Goal: Task Accomplishment & Management: Manage account settings

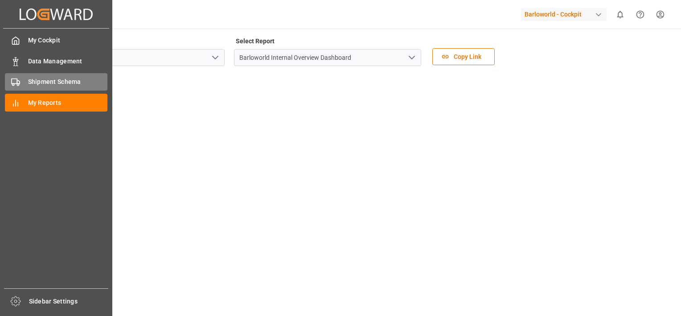
click at [10, 79] on div at bounding box center [12, 81] width 15 height 9
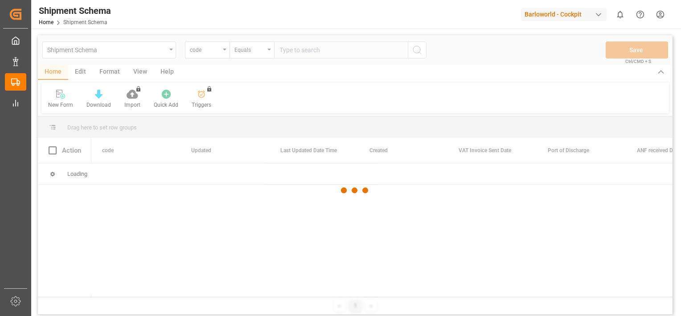
click at [225, 50] on div at bounding box center [355, 190] width 635 height 310
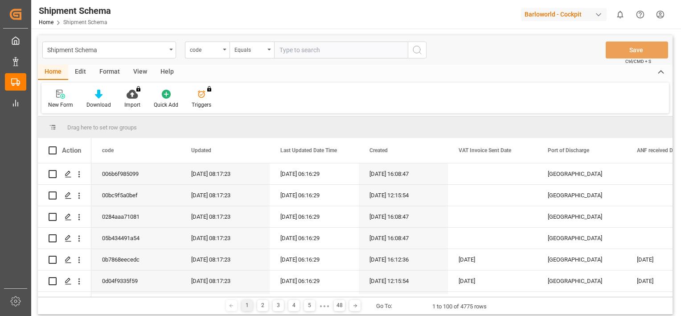
click at [225, 50] on div "code" at bounding box center [207, 49] width 45 height 17
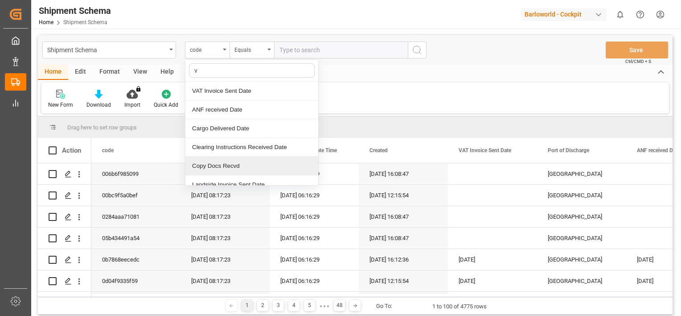
type input "ve"
click at [224, 165] on div "Vessel 1" at bounding box center [251, 165] width 133 height 19
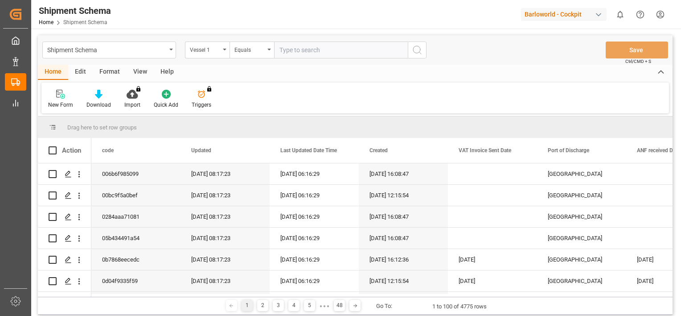
click at [323, 53] on input "text" at bounding box center [341, 49] width 134 height 17
paste input "HANWUKOU"
type input "HANWUKOU"
click at [417, 48] on icon "search button" at bounding box center [417, 50] width 11 height 11
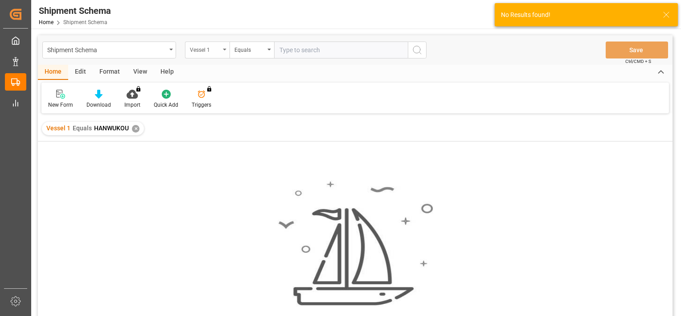
click at [223, 47] on div "Vessel 1" at bounding box center [207, 49] width 45 height 17
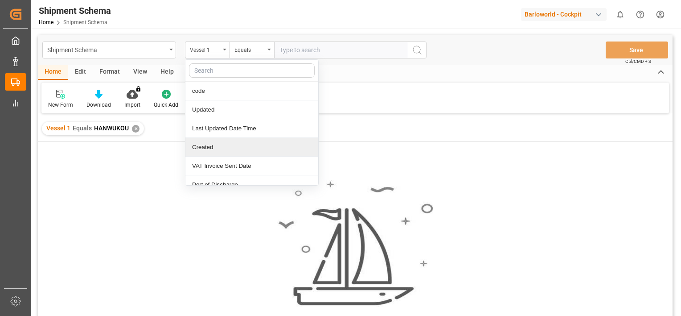
click at [130, 129] on div "Vessel 1 Equals HANWUKOU ✕" at bounding box center [93, 128] width 102 height 13
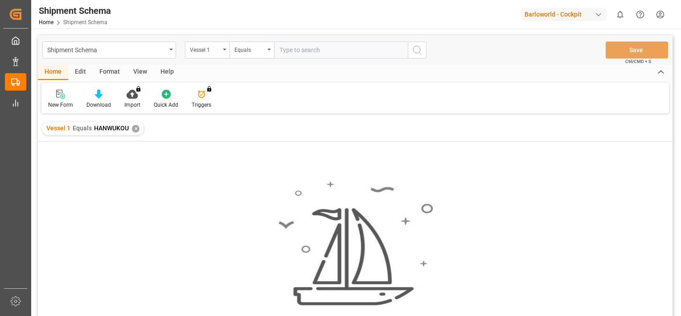
click at [132, 129] on div "✕" at bounding box center [136, 129] width 8 height 8
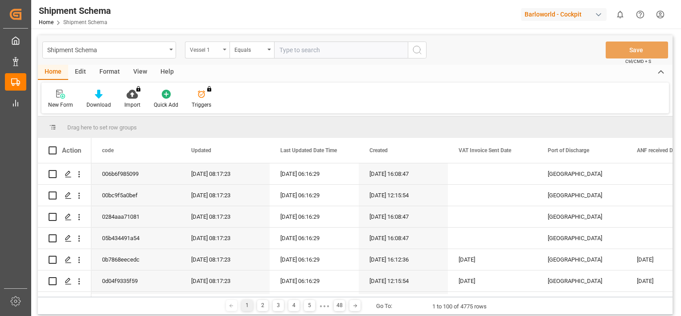
click at [225, 47] on div "Vessel 1" at bounding box center [207, 49] width 45 height 17
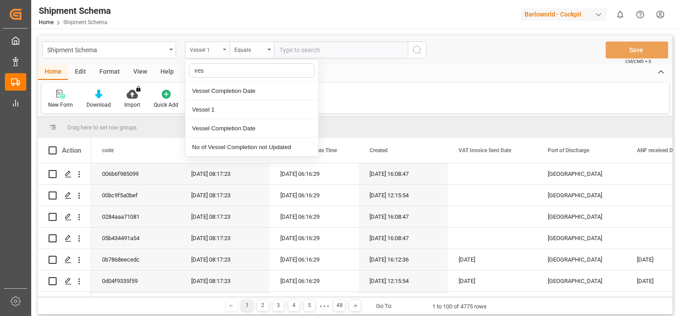
type input "[PERSON_NAME]"
click at [216, 104] on div "Vessel 1" at bounding box center [251, 109] width 133 height 19
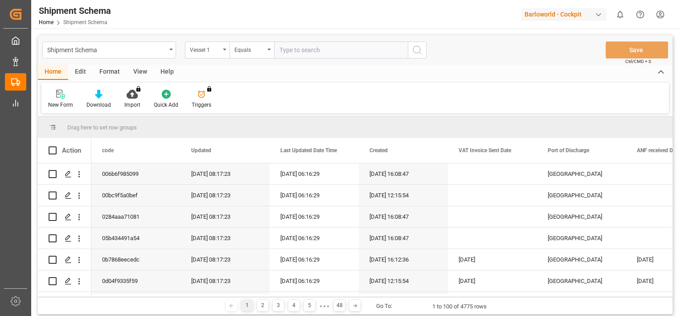
click at [307, 53] on input "text" at bounding box center [341, 49] width 134 height 17
paste input "HANWUKOU"
type input "HANWUKOU"
click at [419, 52] on circle "search button" at bounding box center [416, 49] width 7 height 7
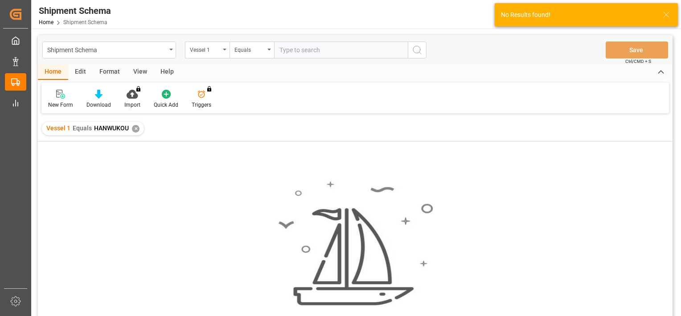
click at [134, 128] on div "✕" at bounding box center [136, 129] width 8 height 8
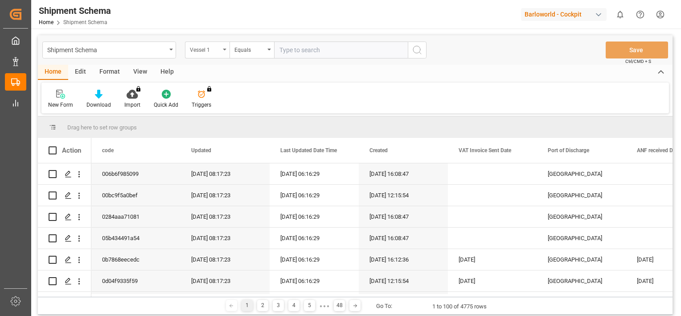
click at [226, 48] on div "Vessel 1" at bounding box center [207, 49] width 45 height 17
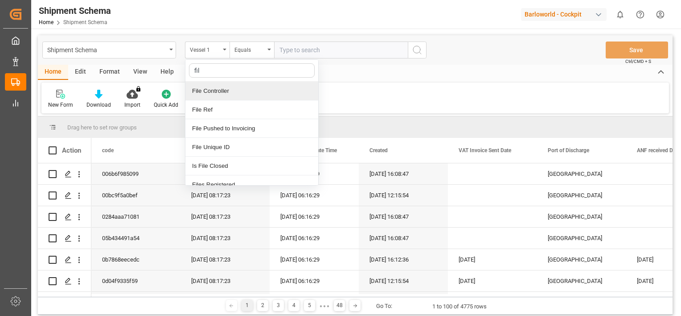
type input "file"
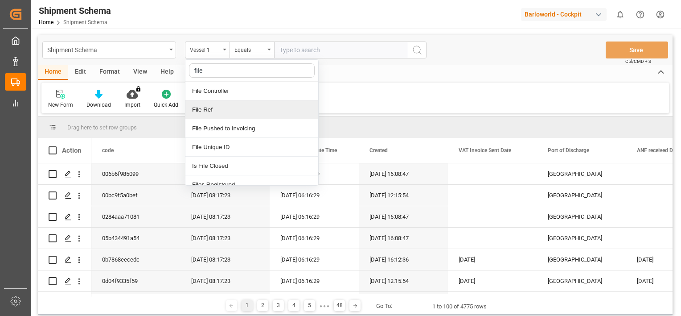
click at [216, 107] on div "File Ref" at bounding box center [251, 109] width 133 height 19
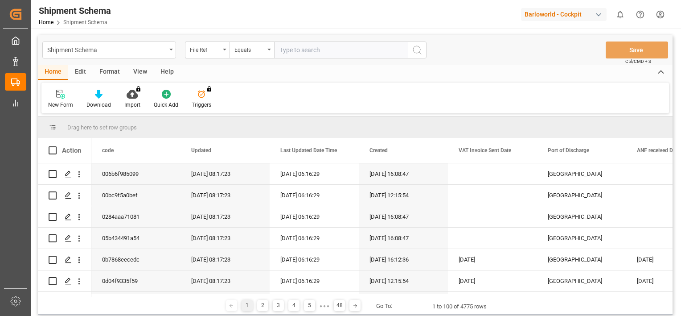
click at [306, 49] on input "text" at bounding box center [341, 49] width 134 height 17
paste input "4000227558"
type input "4000227558"
click at [423, 48] on button "search button" at bounding box center [417, 49] width 19 height 17
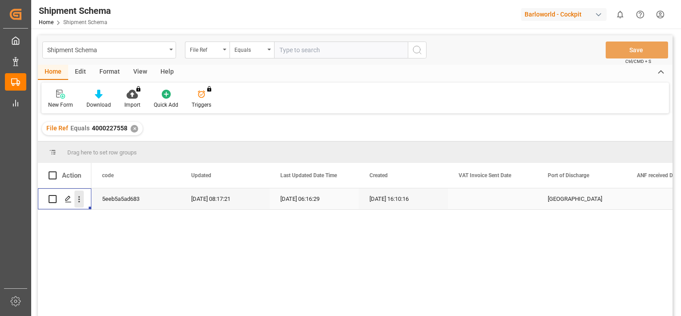
click at [77, 199] on icon "open menu" at bounding box center [78, 198] width 9 height 9
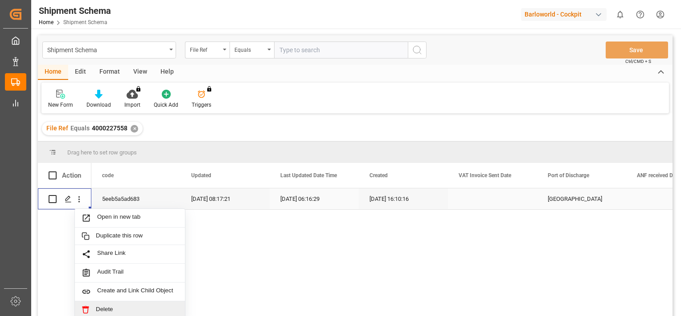
click at [108, 311] on span "Delete" at bounding box center [137, 309] width 82 height 8
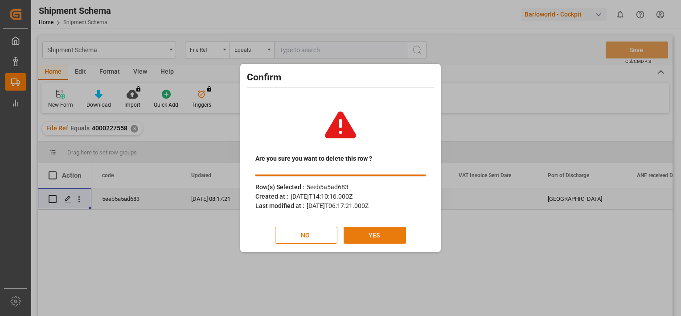
click at [377, 239] on button "YES" at bounding box center [375, 234] width 62 height 17
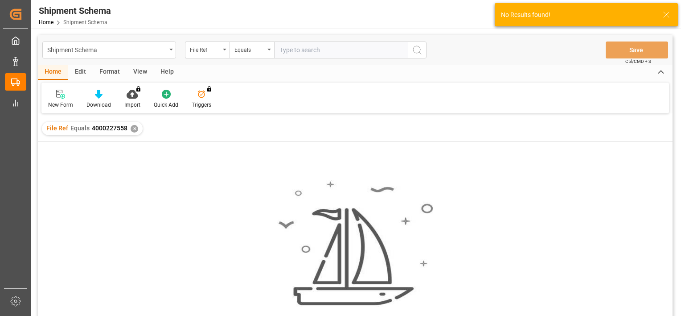
click at [132, 129] on div "✕" at bounding box center [135, 129] width 8 height 8
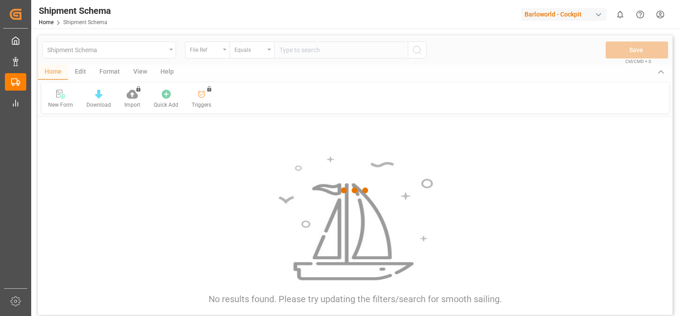
click at [308, 52] on div at bounding box center [355, 190] width 635 height 310
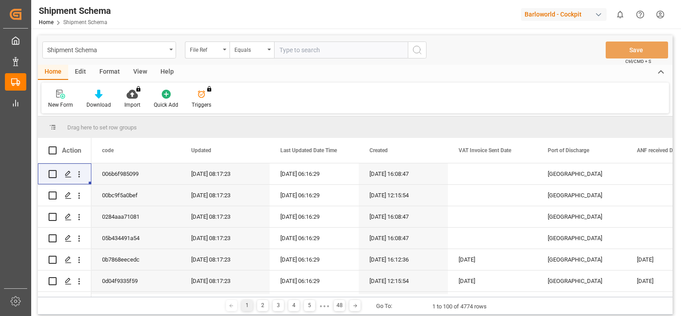
click at [308, 52] on input "text" at bounding box center [341, 49] width 134 height 17
paste input "4000227559"
type input "4000227559"
click at [413, 50] on circle "search button" at bounding box center [416, 49] width 7 height 7
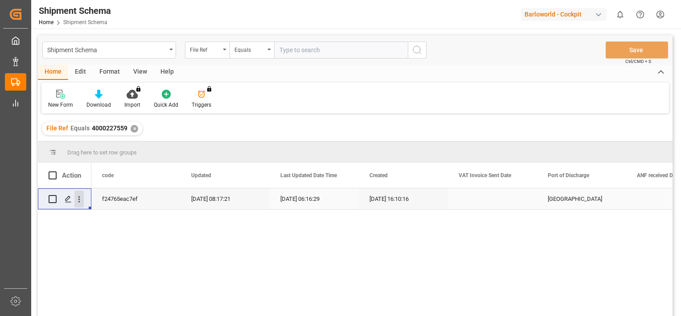
click at [79, 198] on icon "open menu" at bounding box center [78, 198] width 9 height 9
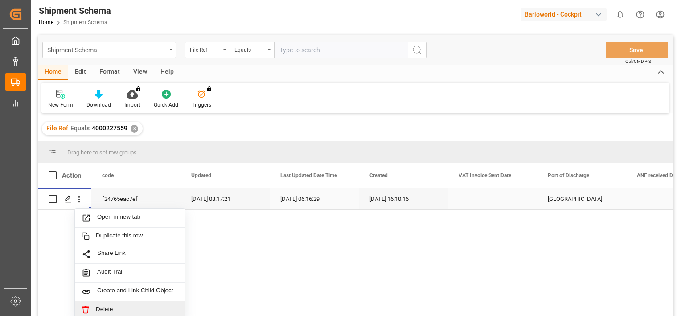
click at [112, 308] on span "Delete" at bounding box center [137, 309] width 82 height 8
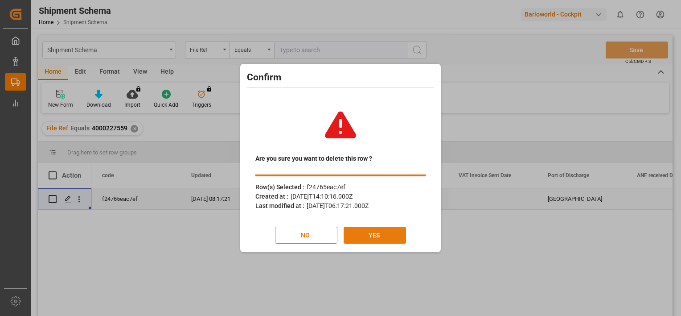
click at [387, 238] on button "YES" at bounding box center [375, 234] width 62 height 17
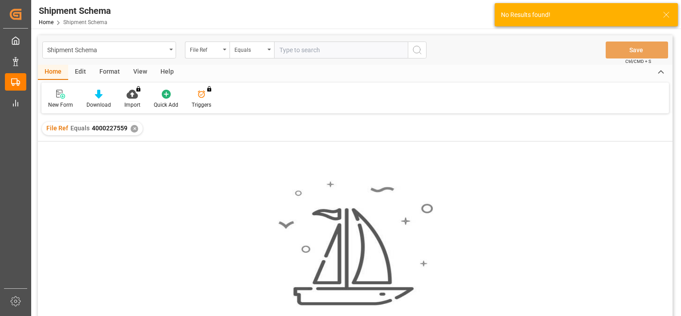
click at [131, 127] on div "✕" at bounding box center [135, 129] width 8 height 8
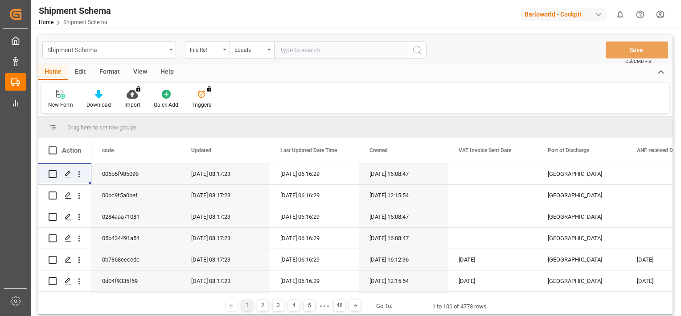
click at [315, 53] on input "text" at bounding box center [341, 49] width 134 height 17
paste input "4000227560"
type input "4000227560"
click at [416, 49] on icon "search button" at bounding box center [417, 50] width 11 height 11
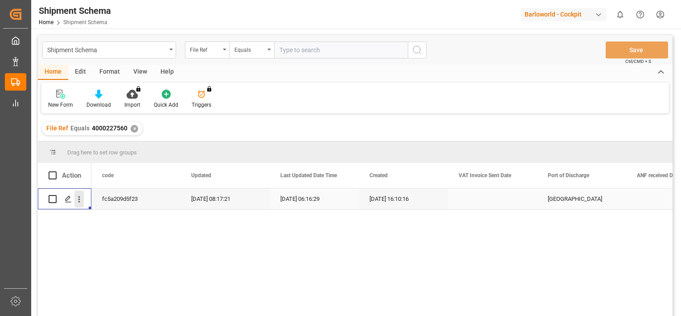
click at [79, 197] on icon "open menu" at bounding box center [78, 198] width 9 height 9
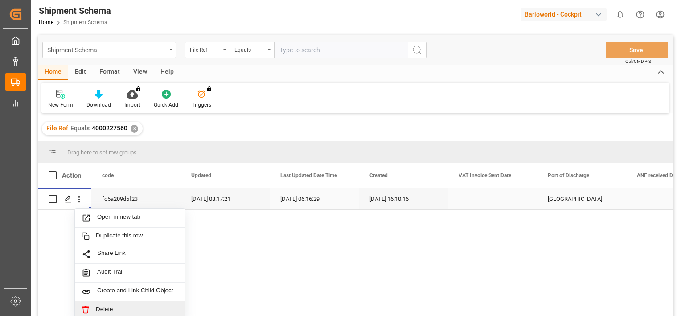
click at [102, 310] on span "Delete" at bounding box center [137, 309] width 82 height 8
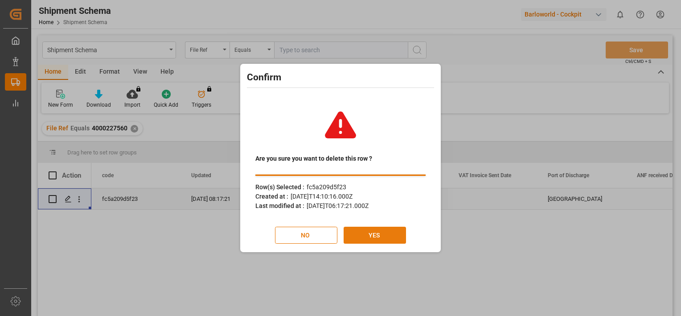
click at [367, 234] on button "YES" at bounding box center [375, 234] width 62 height 17
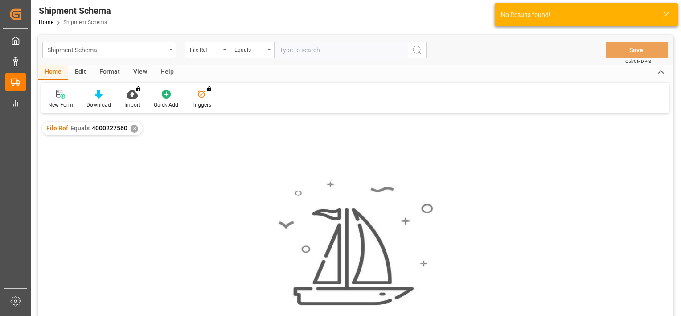
click at [131, 130] on div "✕" at bounding box center [135, 129] width 8 height 8
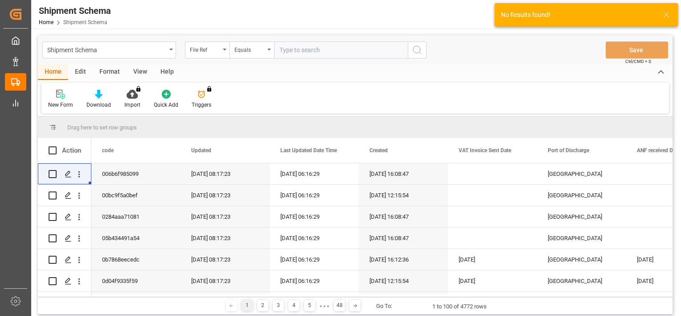
click at [297, 51] on input "text" at bounding box center [341, 49] width 134 height 17
paste input "4000227561"
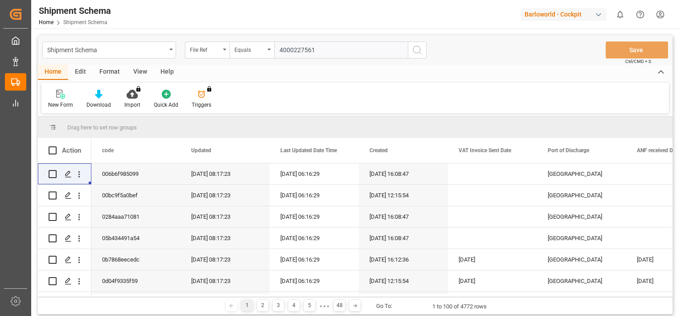
type input "4000227561"
click at [419, 49] on icon "search button" at bounding box center [417, 50] width 11 height 11
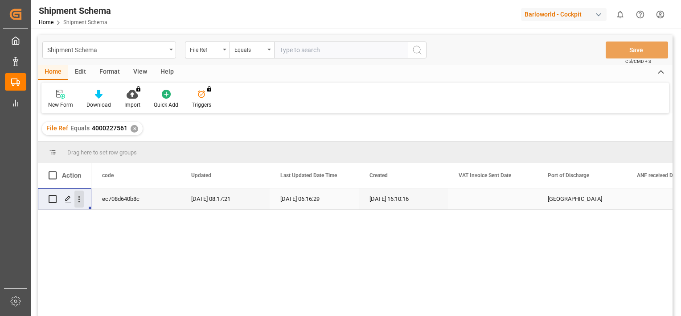
click at [79, 199] on icon "open menu" at bounding box center [79, 199] width 2 height 6
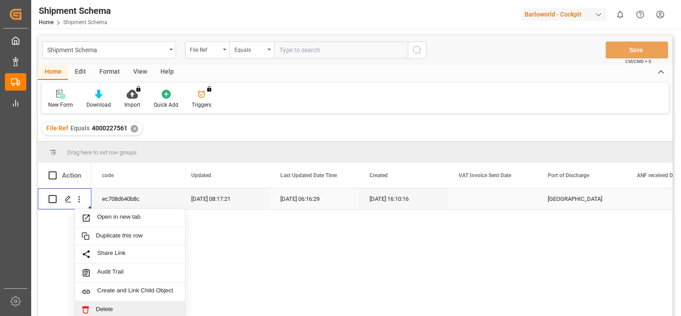
click at [112, 307] on span "Delete" at bounding box center [137, 309] width 82 height 8
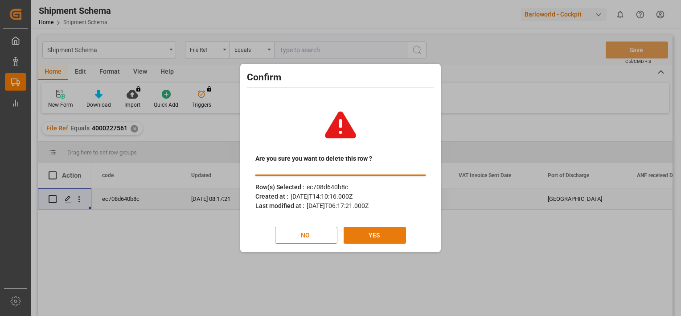
click at [370, 234] on button "YES" at bounding box center [375, 234] width 62 height 17
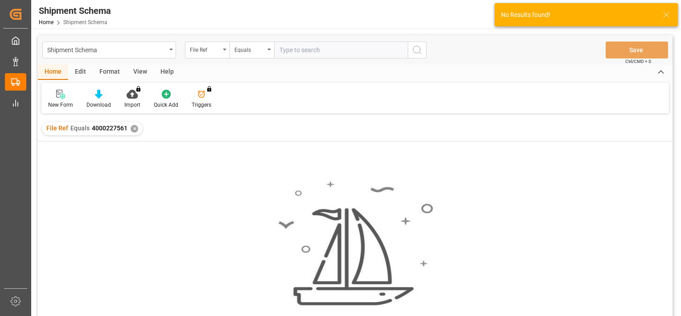
click at [131, 129] on div "✕" at bounding box center [135, 129] width 8 height 8
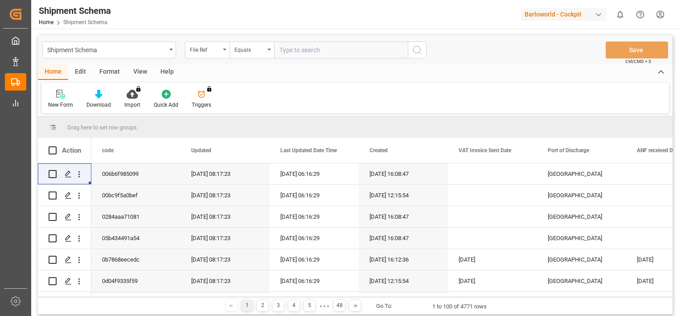
click at [295, 52] on input "text" at bounding box center [341, 49] width 134 height 17
paste input "4000229552"
type input "4000229552"
click at [419, 49] on icon "search button" at bounding box center [417, 50] width 11 height 11
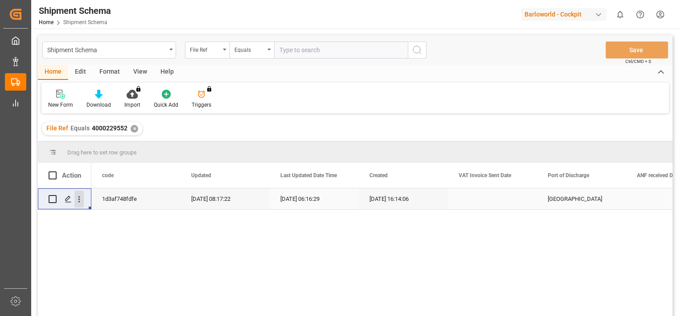
click at [79, 199] on icon "open menu" at bounding box center [79, 199] width 2 height 6
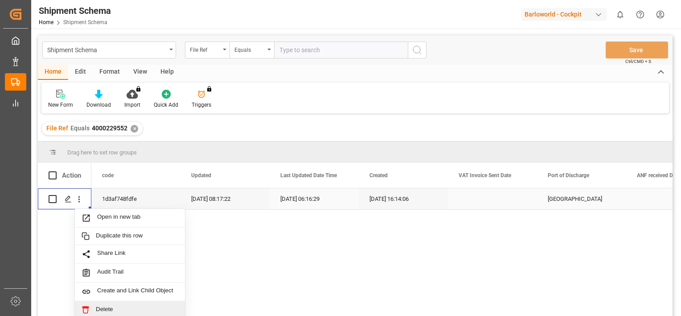
click at [105, 306] on span "Delete" at bounding box center [137, 309] width 82 height 8
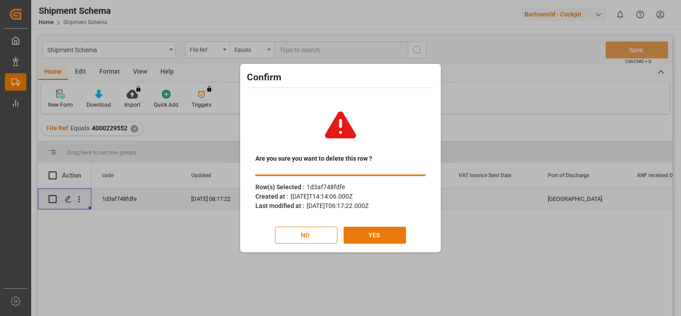
click at [378, 237] on button "YES" at bounding box center [375, 234] width 62 height 17
